Goal: Information Seeking & Learning: Learn about a topic

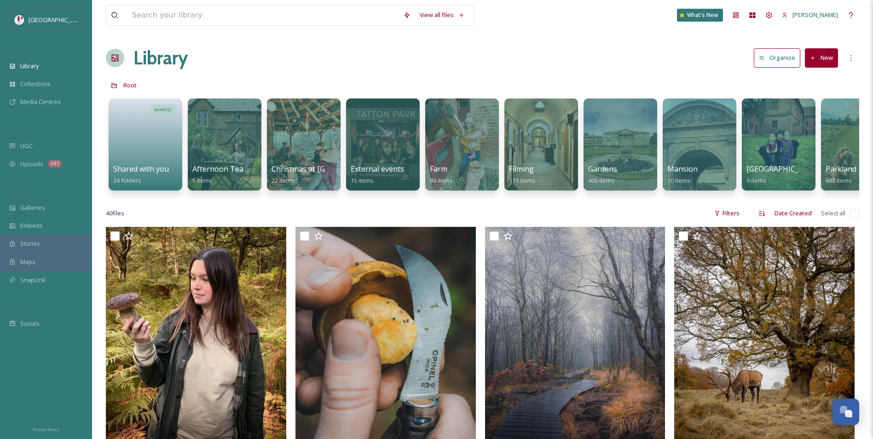
click at [32, 148] on span "UGC" at bounding box center [26, 146] width 12 height 9
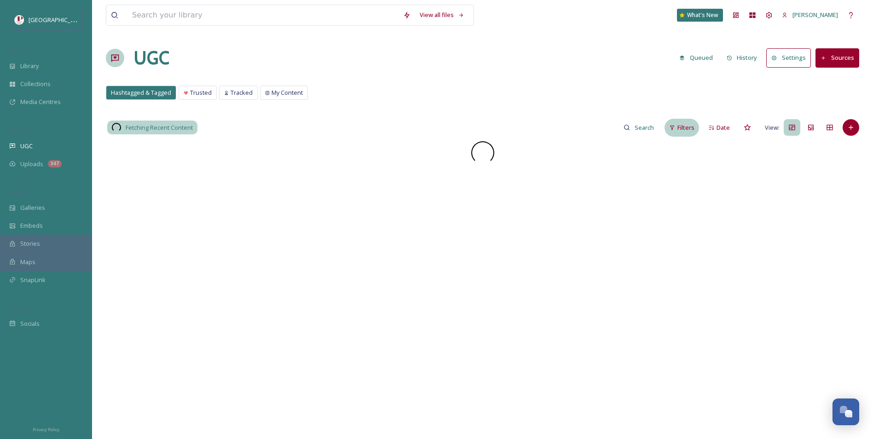
click at [689, 132] on div "Filters" at bounding box center [682, 128] width 35 height 18
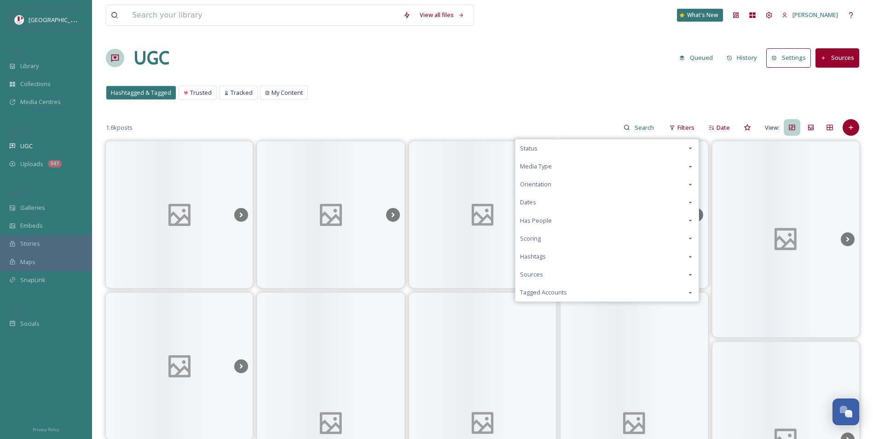
click at [576, 240] on div "Scoring" at bounding box center [606, 239] width 183 height 18
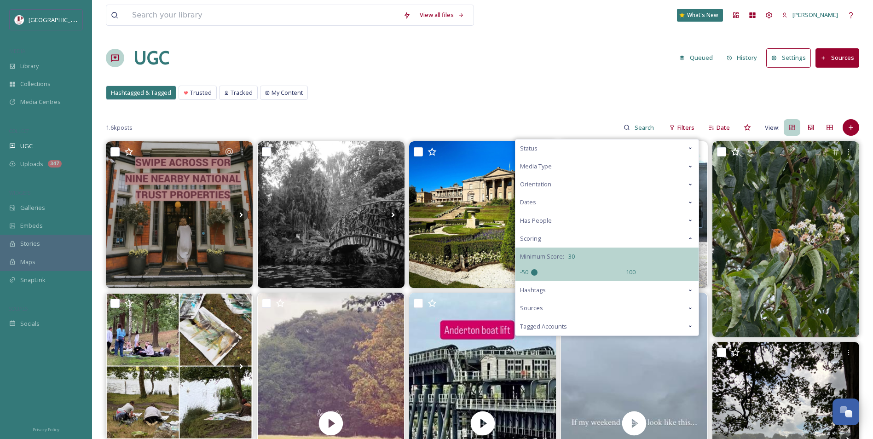
drag, startPoint x: 581, startPoint y: 271, endPoint x: 315, endPoint y: 271, distance: 266.5
type input "-50"
click at [531, 271] on input "range" at bounding box center [577, 272] width 92 height 6
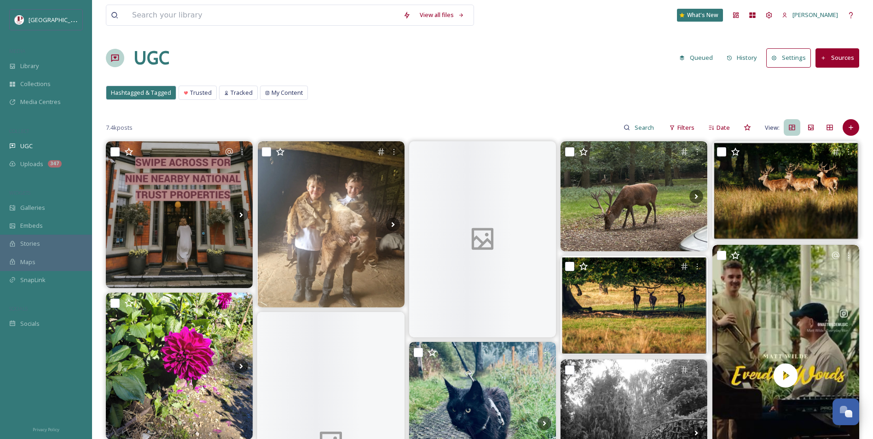
click at [387, 97] on div "Hashtagged & Tagged Trusted Tracked My Content Hashtagged & Tagged Trusted Trac…" at bounding box center [482, 95] width 753 height 19
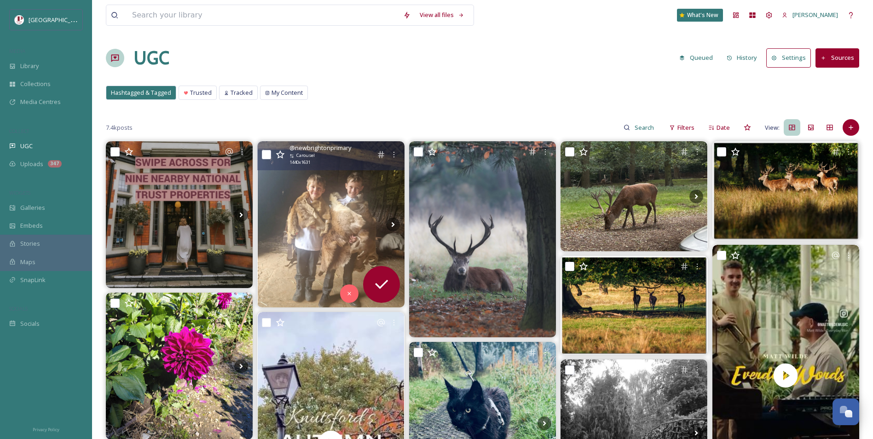
click at [358, 231] on img at bounding box center [331, 224] width 147 height 166
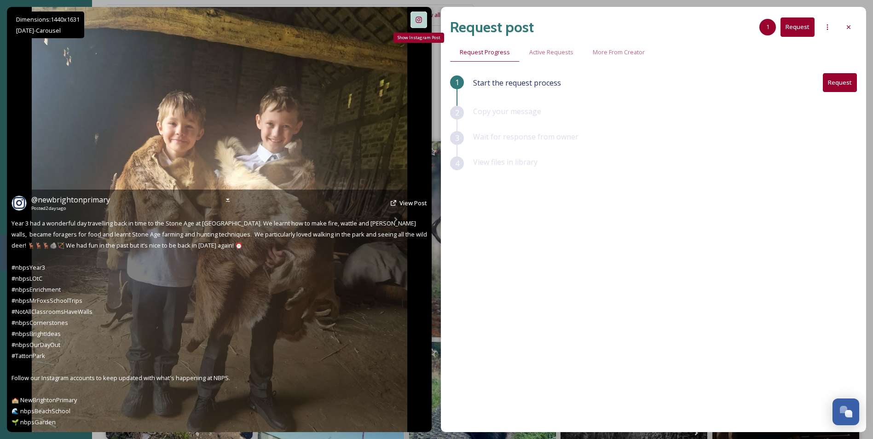
click at [415, 20] on div "Show Instagram Post" at bounding box center [419, 20] width 17 height 17
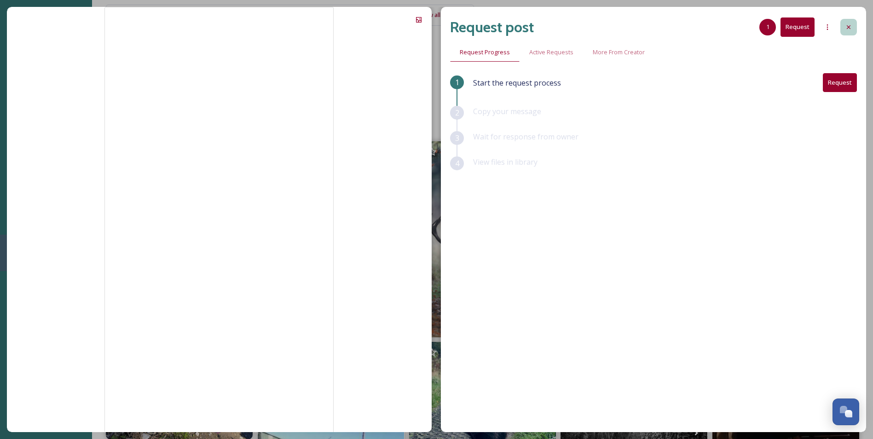
click at [851, 32] on div at bounding box center [848, 27] width 17 height 17
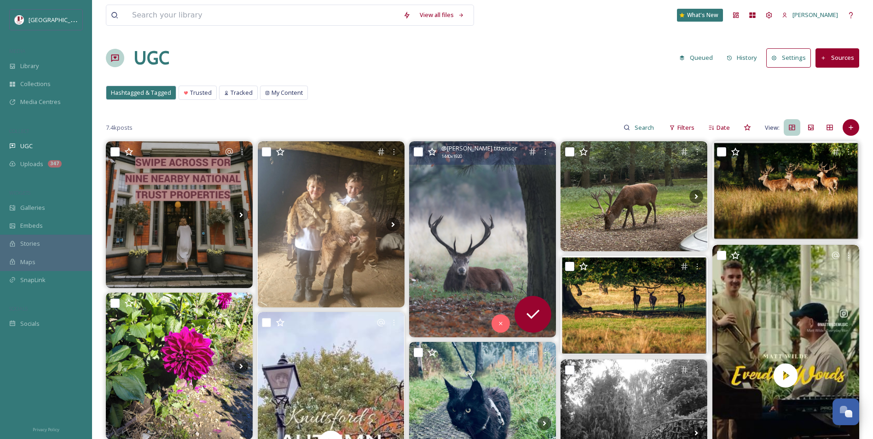
click at [459, 212] on img at bounding box center [482, 239] width 147 height 196
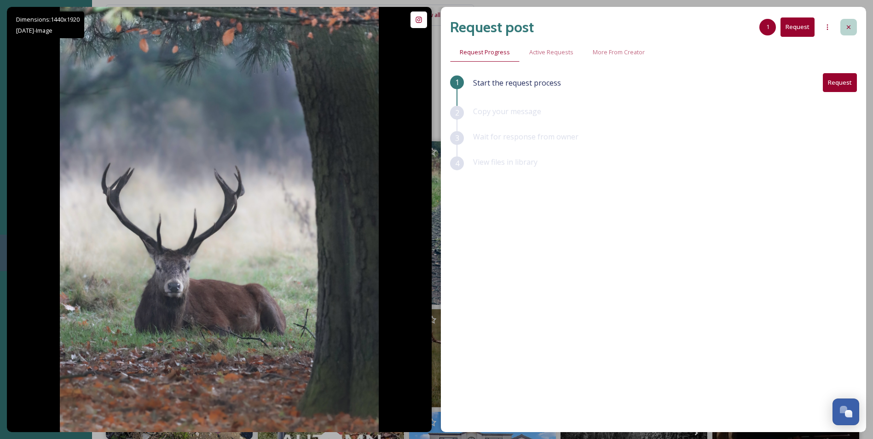
click at [853, 26] on div at bounding box center [848, 27] width 17 height 17
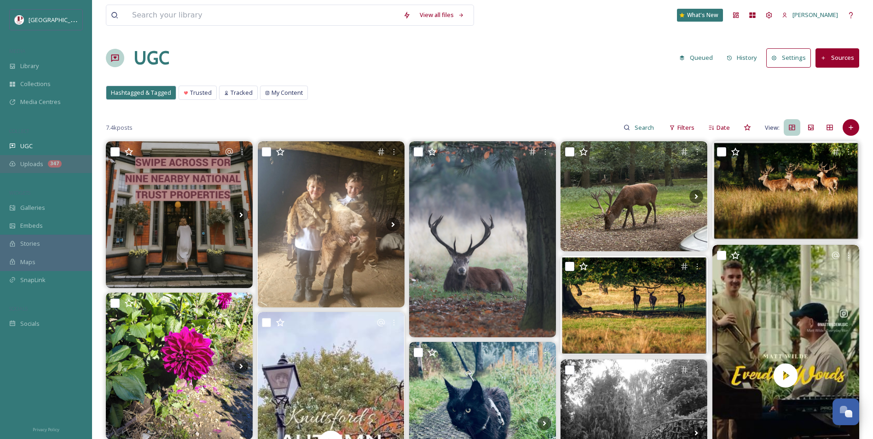
click at [52, 160] on div "347" at bounding box center [55, 163] width 14 height 7
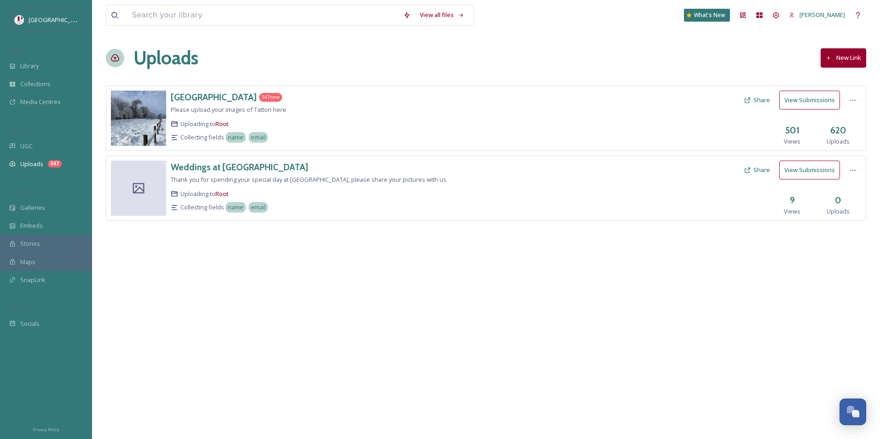
click at [814, 105] on button "View Submissions" at bounding box center [809, 100] width 61 height 19
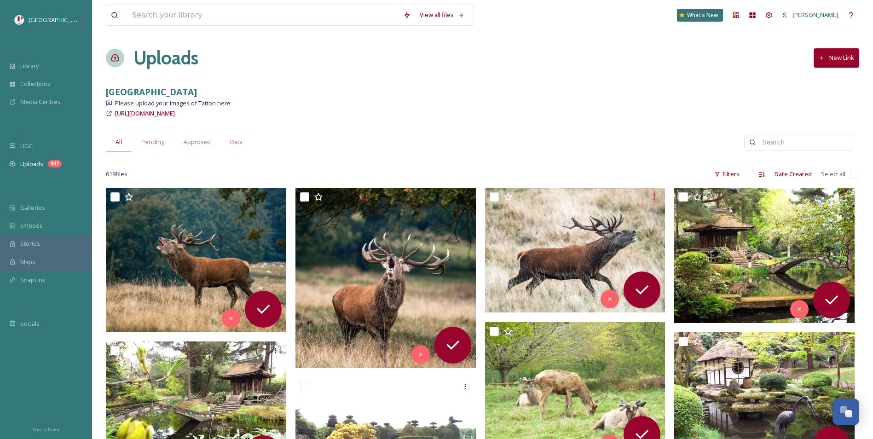
scroll to position [46, 0]
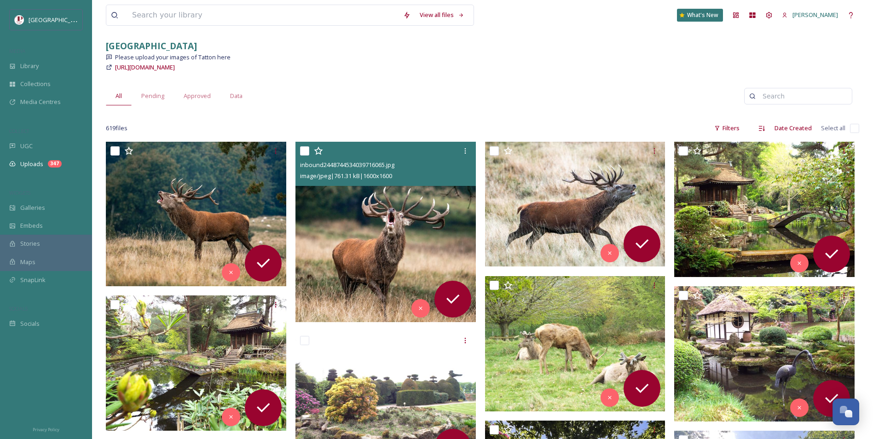
click at [366, 233] on img at bounding box center [385, 232] width 180 height 180
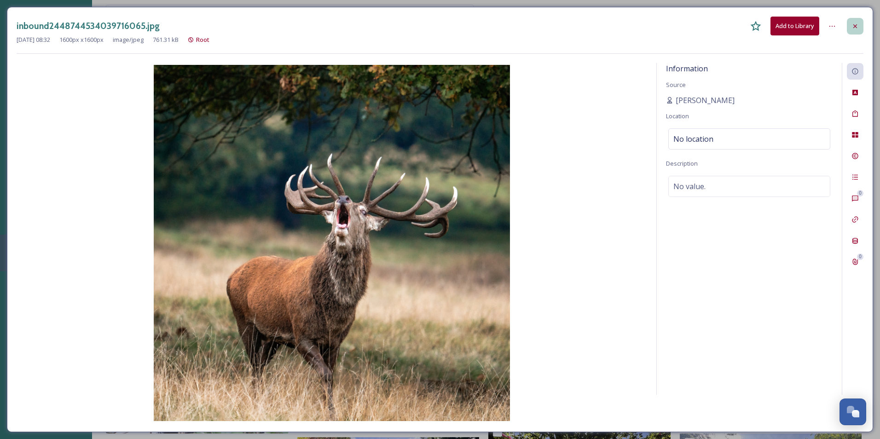
click at [861, 30] on div at bounding box center [855, 26] width 17 height 17
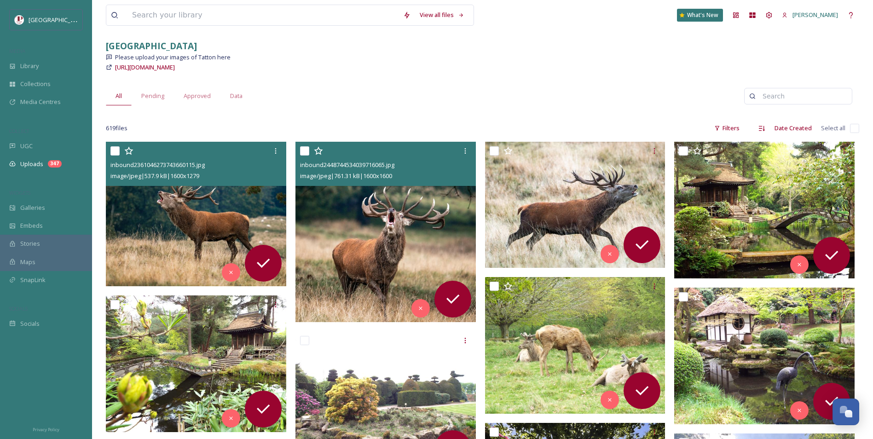
click at [252, 197] on img at bounding box center [196, 214] width 180 height 145
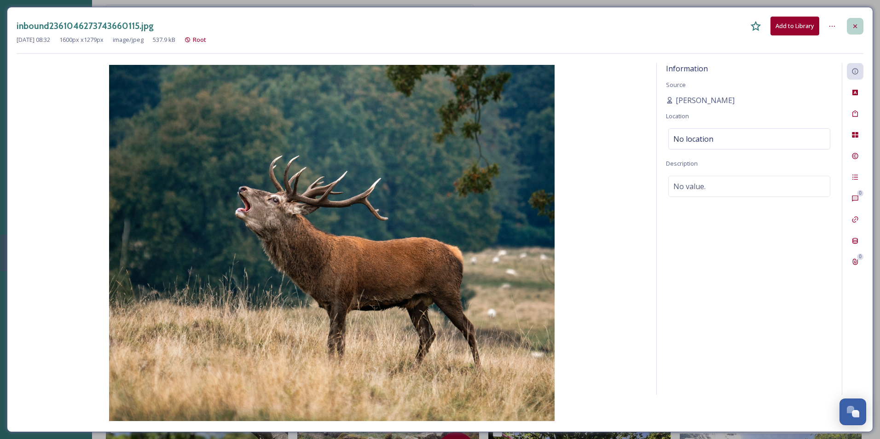
click at [862, 22] on div at bounding box center [855, 26] width 17 height 17
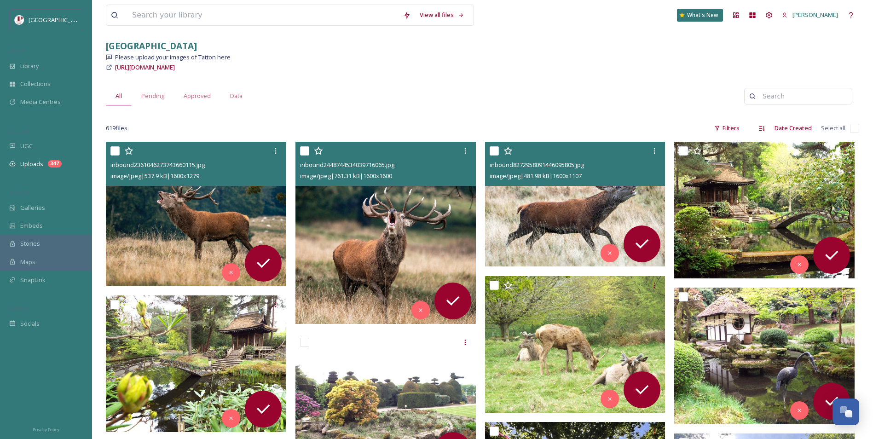
click at [591, 201] on img at bounding box center [575, 204] width 180 height 125
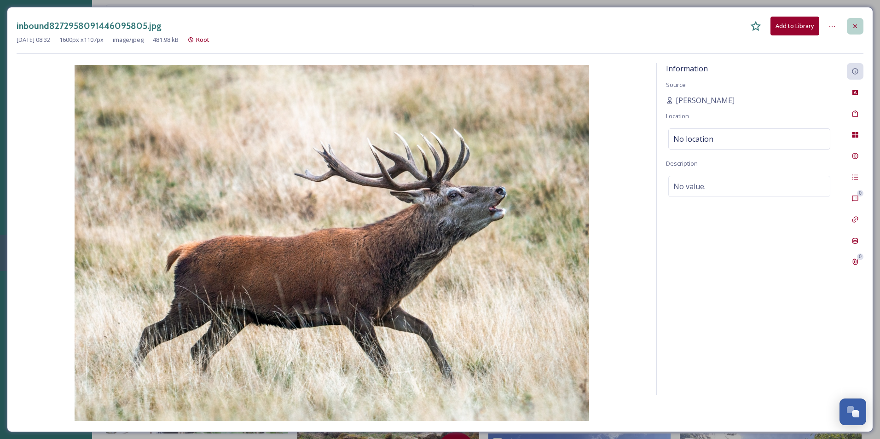
click at [862, 27] on div at bounding box center [855, 26] width 17 height 17
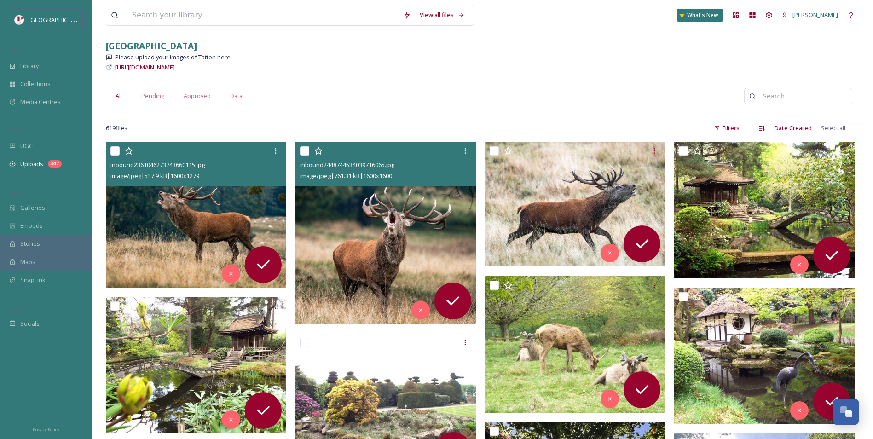
click at [397, 232] on img at bounding box center [386, 233] width 182 height 182
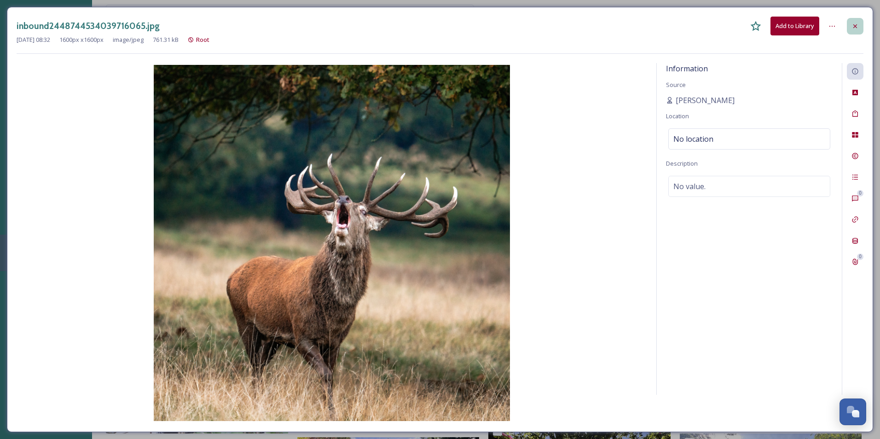
click at [853, 31] on div at bounding box center [855, 26] width 17 height 17
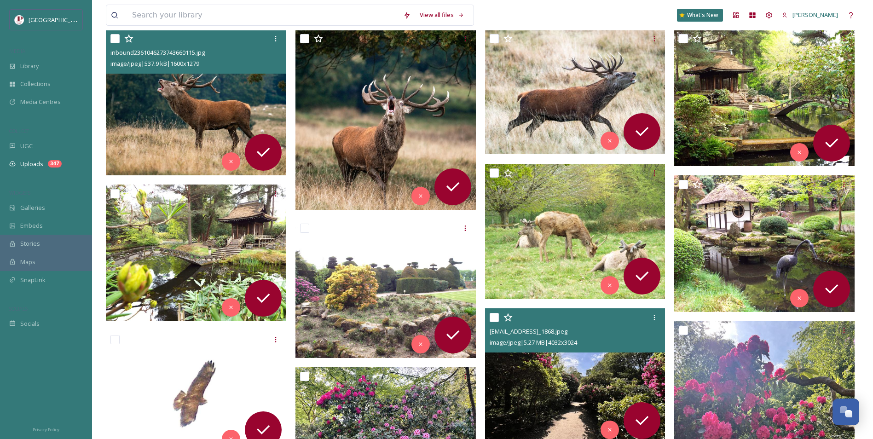
scroll to position [184, 0]
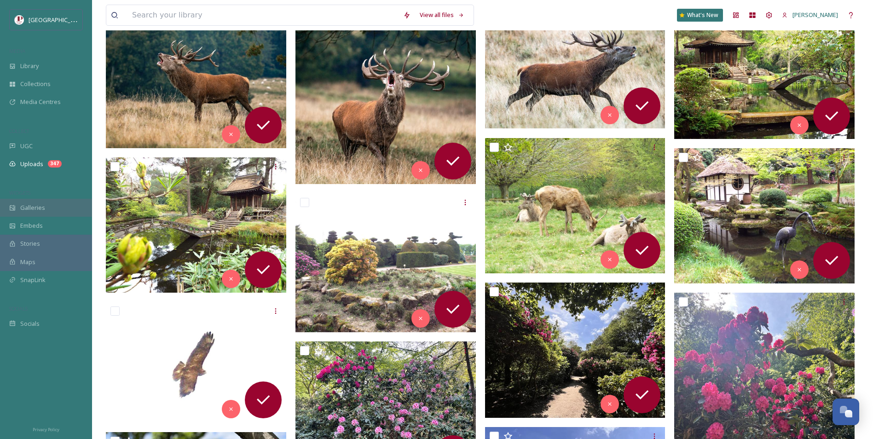
click at [47, 199] on div "Galleries" at bounding box center [46, 208] width 92 height 18
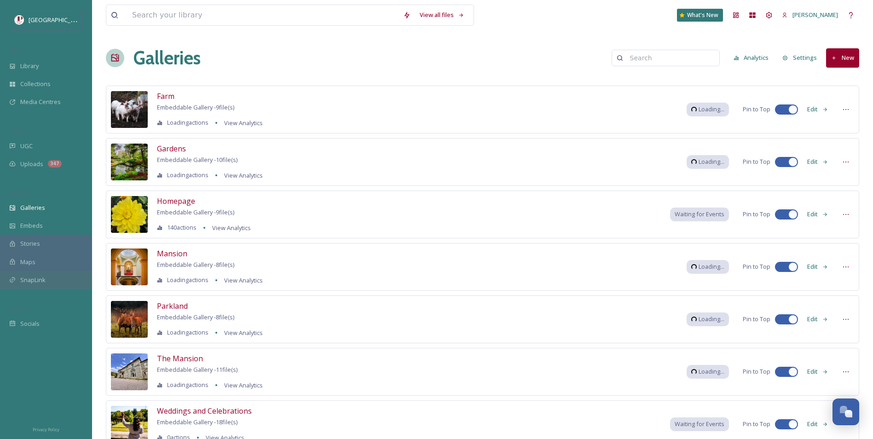
click at [50, 287] on div "SnapLink" at bounding box center [46, 280] width 92 height 18
